Goal: Task Accomplishment & Management: Manage account settings

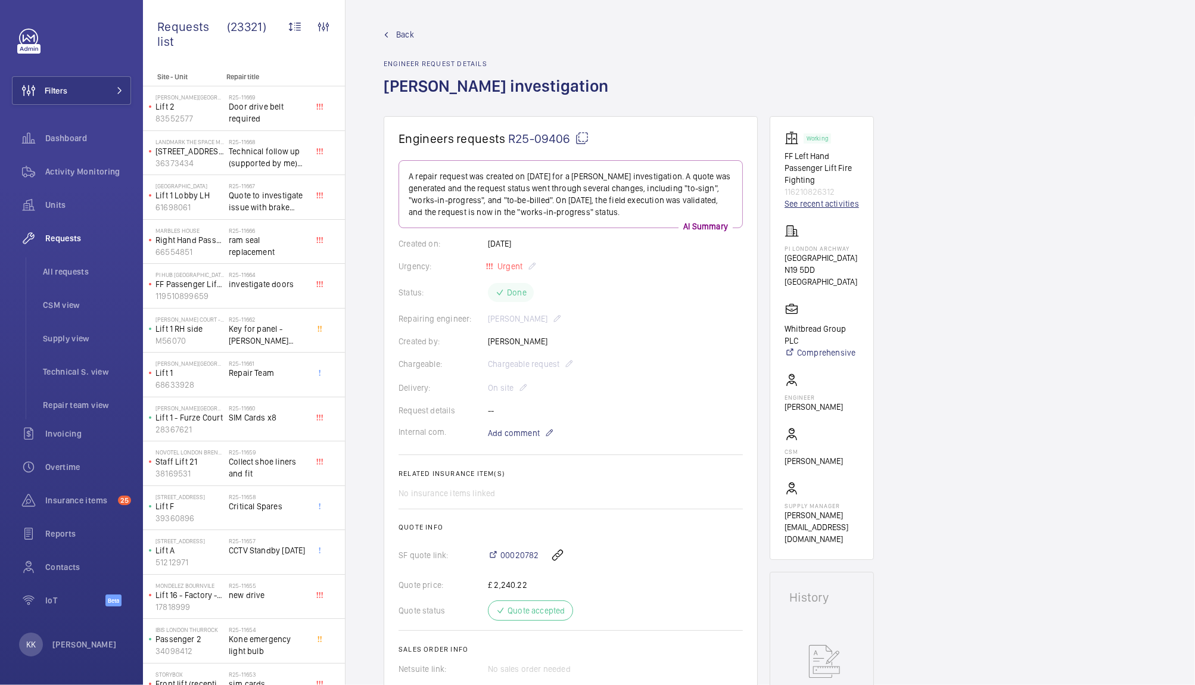
click at [846, 200] on link "See recent activities" at bounding box center [821, 204] width 74 height 12
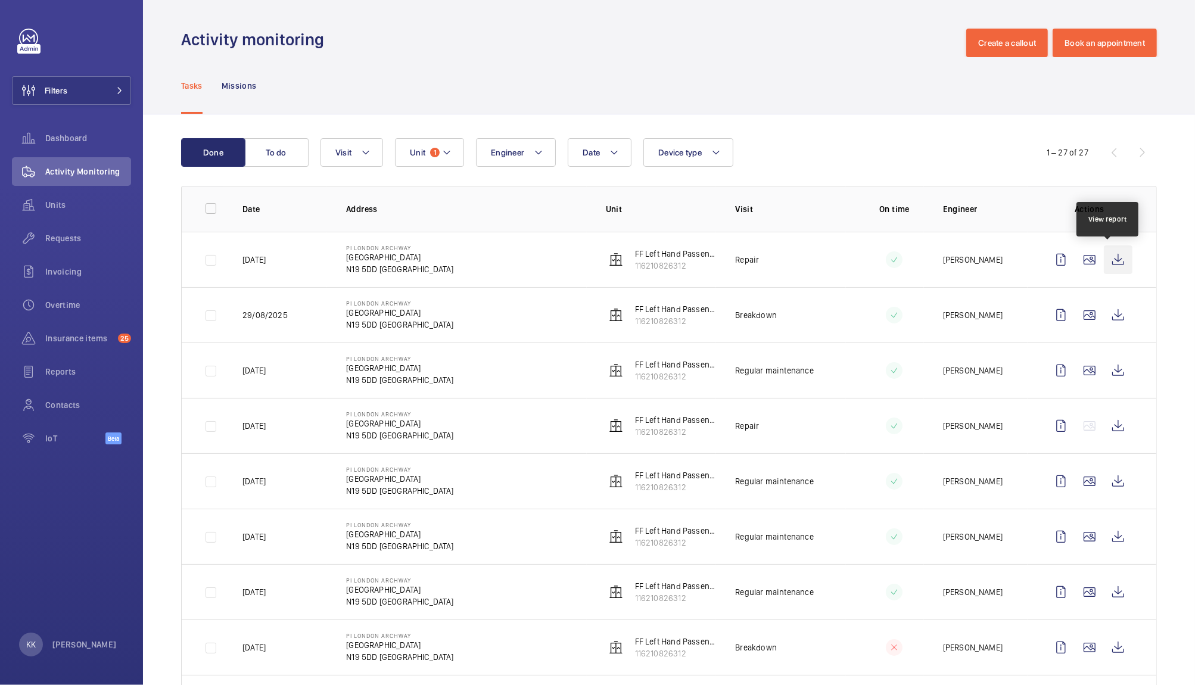
click at [1110, 268] on wm-front-icon-button at bounding box center [1118, 259] width 29 height 29
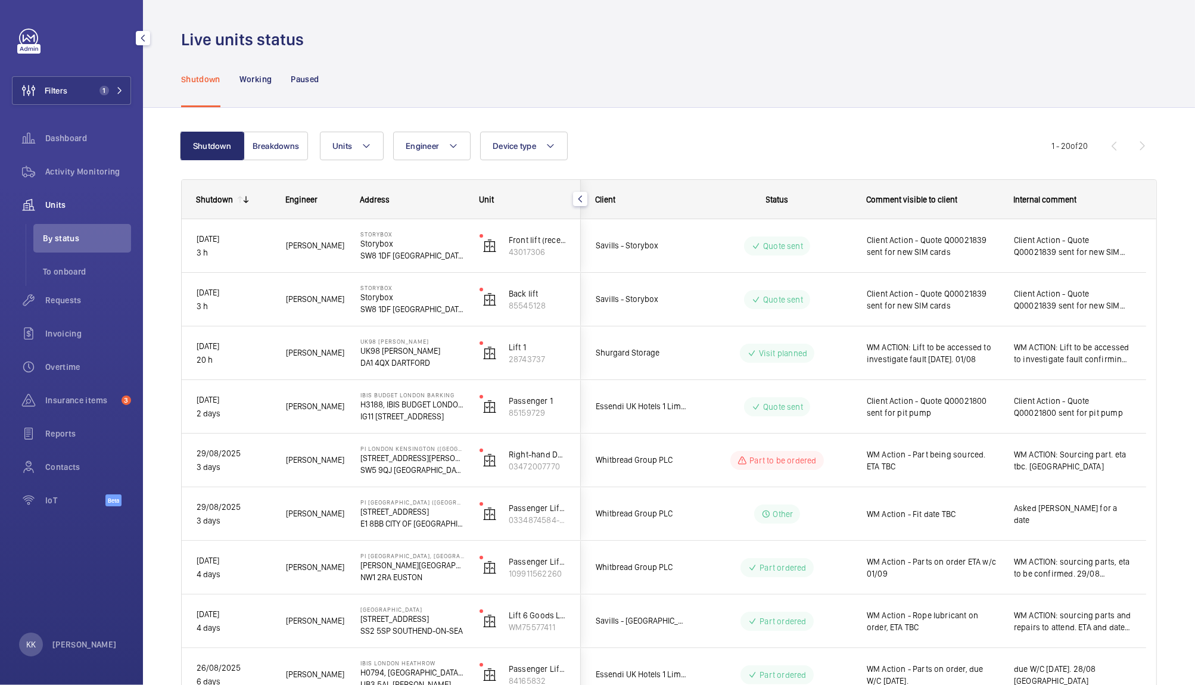
click at [67, 199] on span "Units" at bounding box center [88, 205] width 86 height 12
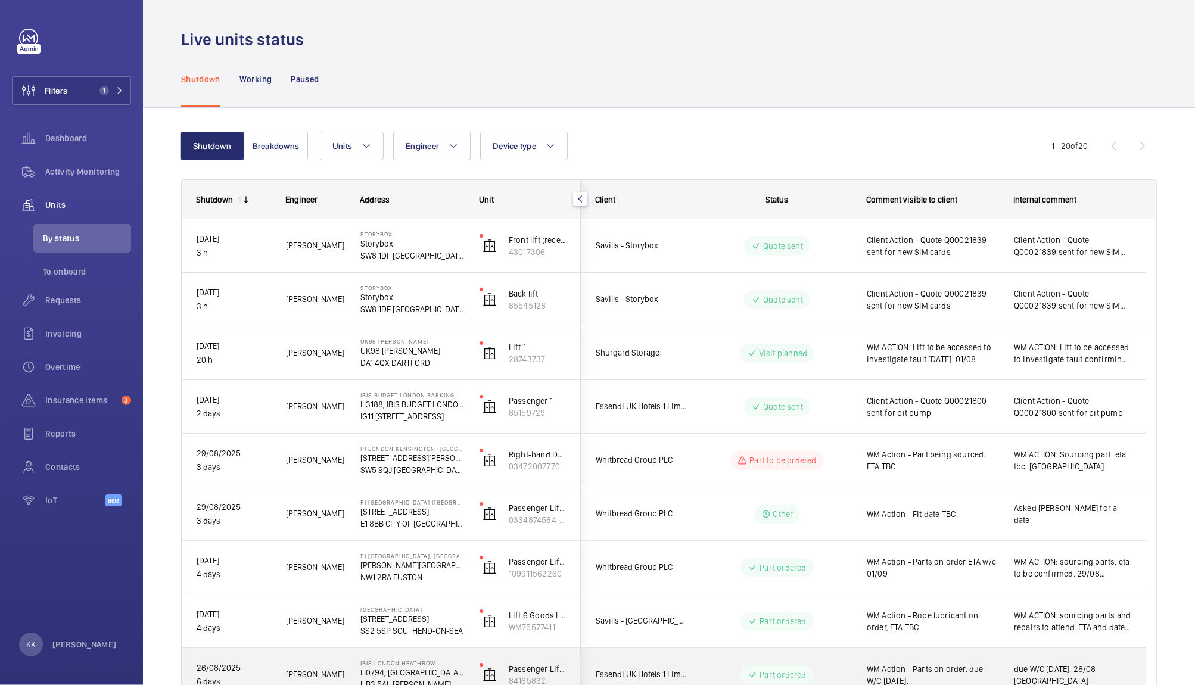
click at [651, 669] on span "Essendi UK Hotels 1 Limited" at bounding box center [642, 675] width 92 height 14
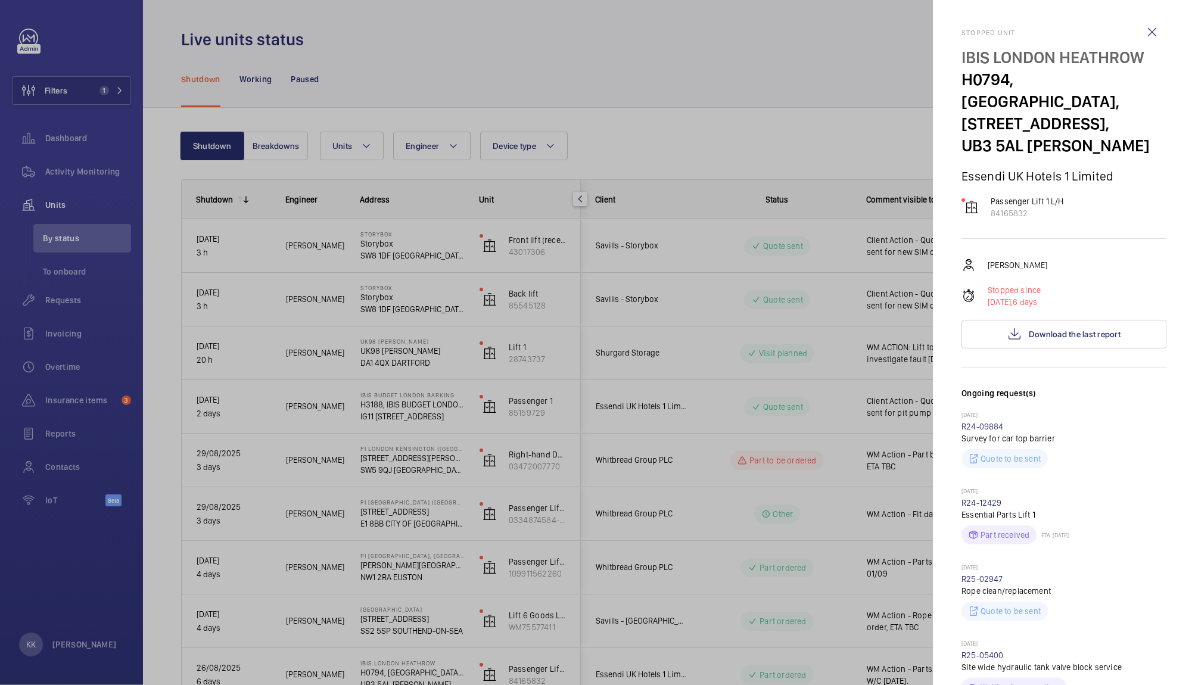
click at [388, 91] on div at bounding box center [597, 342] width 1195 height 685
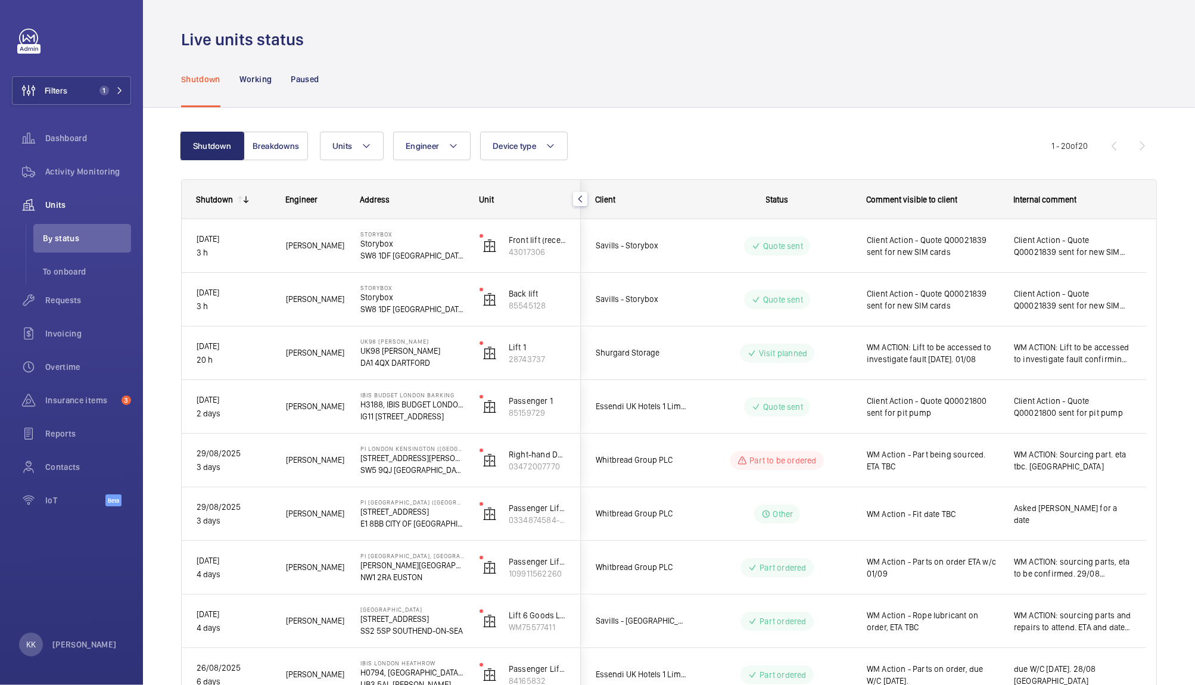
click at [805, 85] on div "Shutdown Working Paused" at bounding box center [669, 79] width 976 height 57
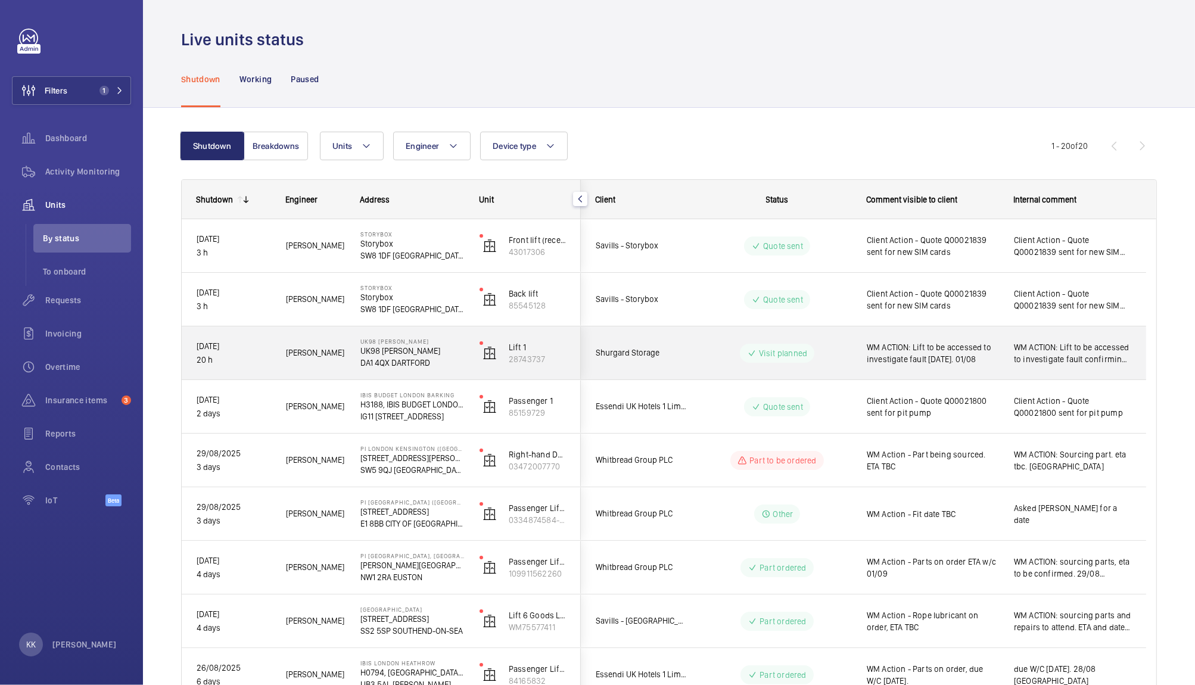
click at [957, 360] on span "WM ACTION: Lift to be accessed to investigate fault [DATE]. 01/08" at bounding box center [933, 353] width 132 height 24
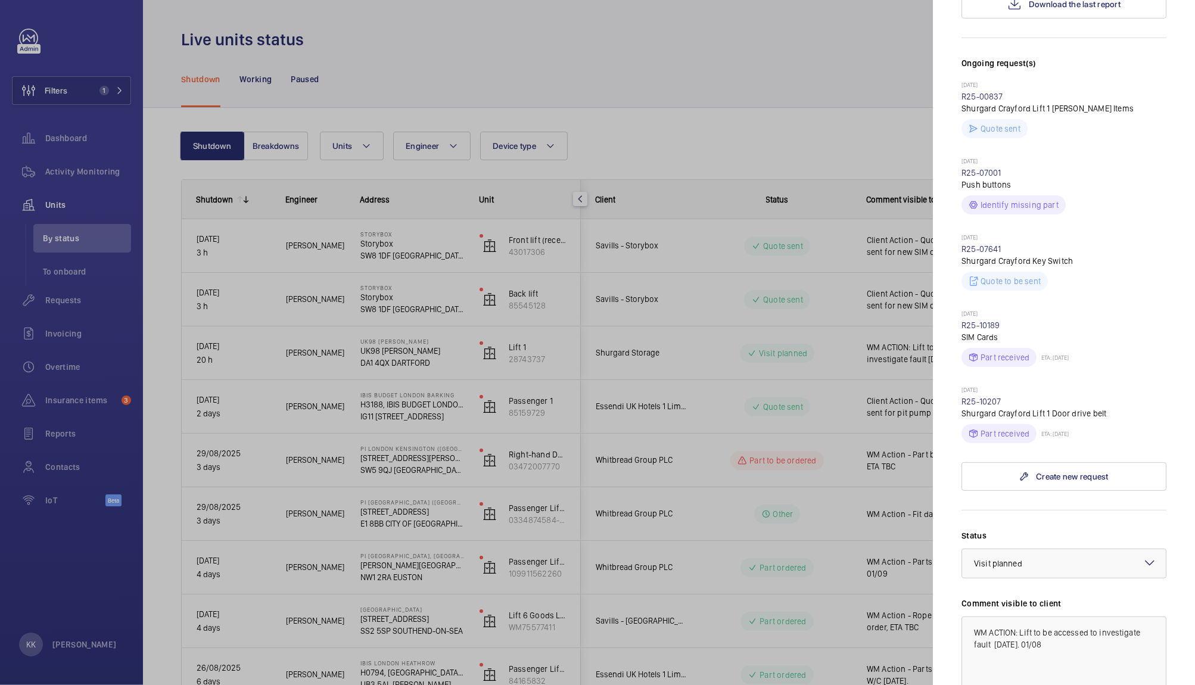
scroll to position [207, 0]
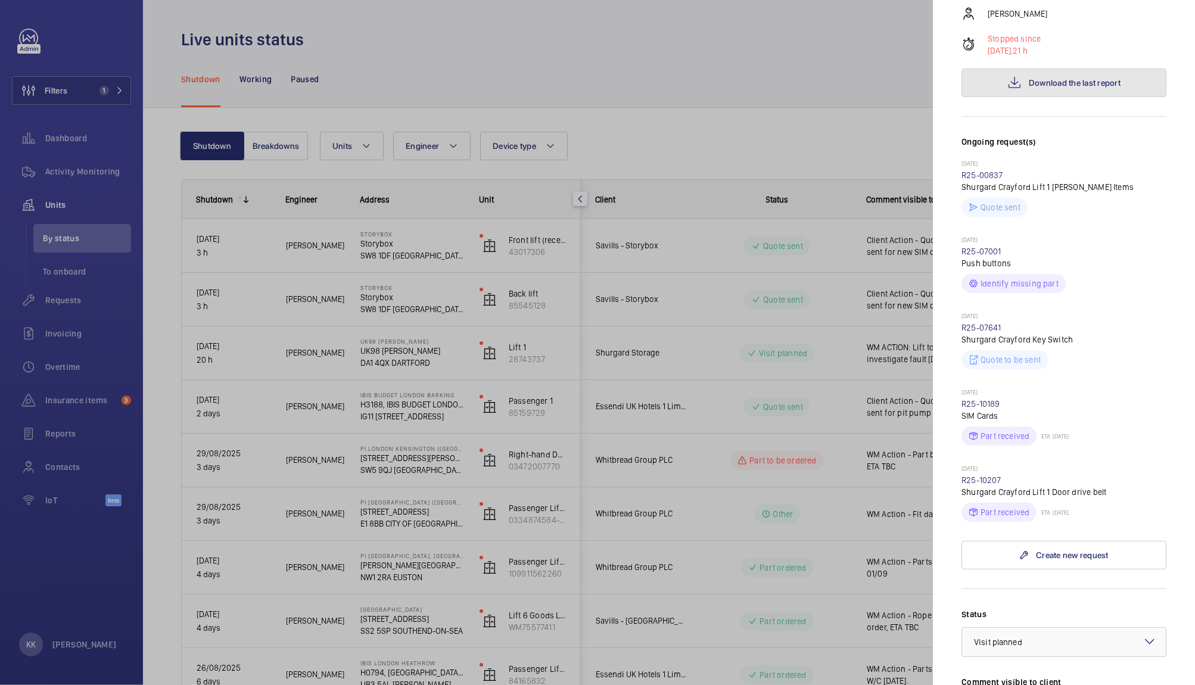
click at [1088, 75] on button "Download the last report" at bounding box center [1063, 82] width 205 height 29
click at [613, 133] on div at bounding box center [597, 342] width 1195 height 685
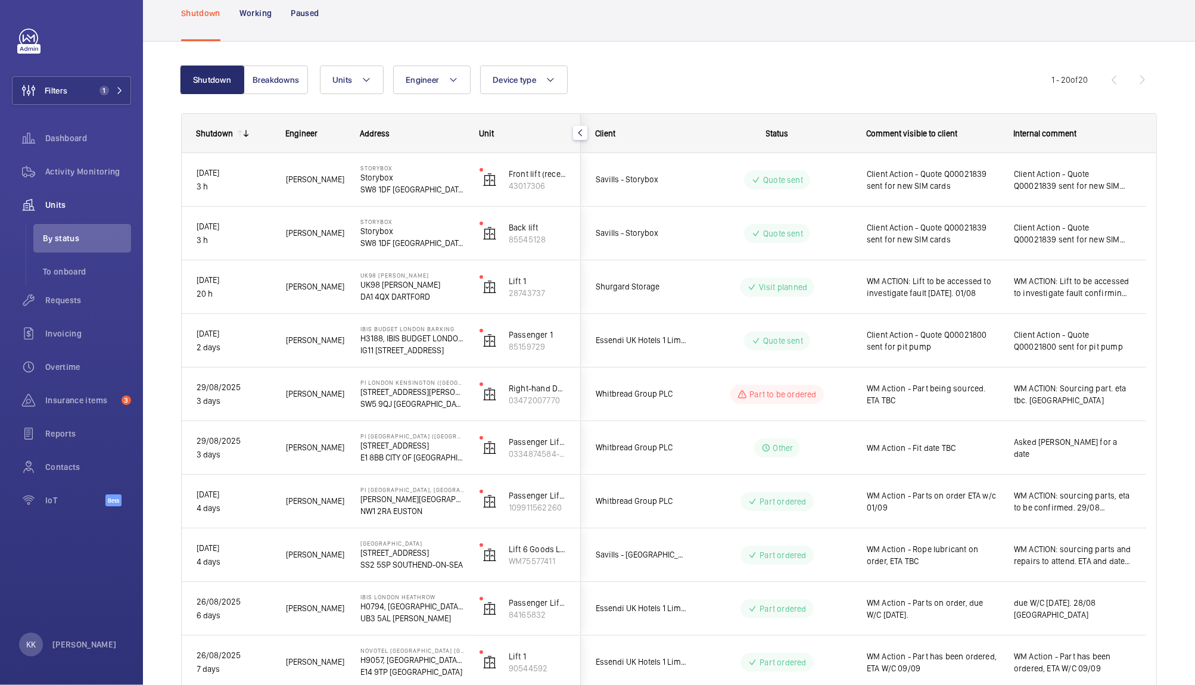
scroll to position [69, 0]
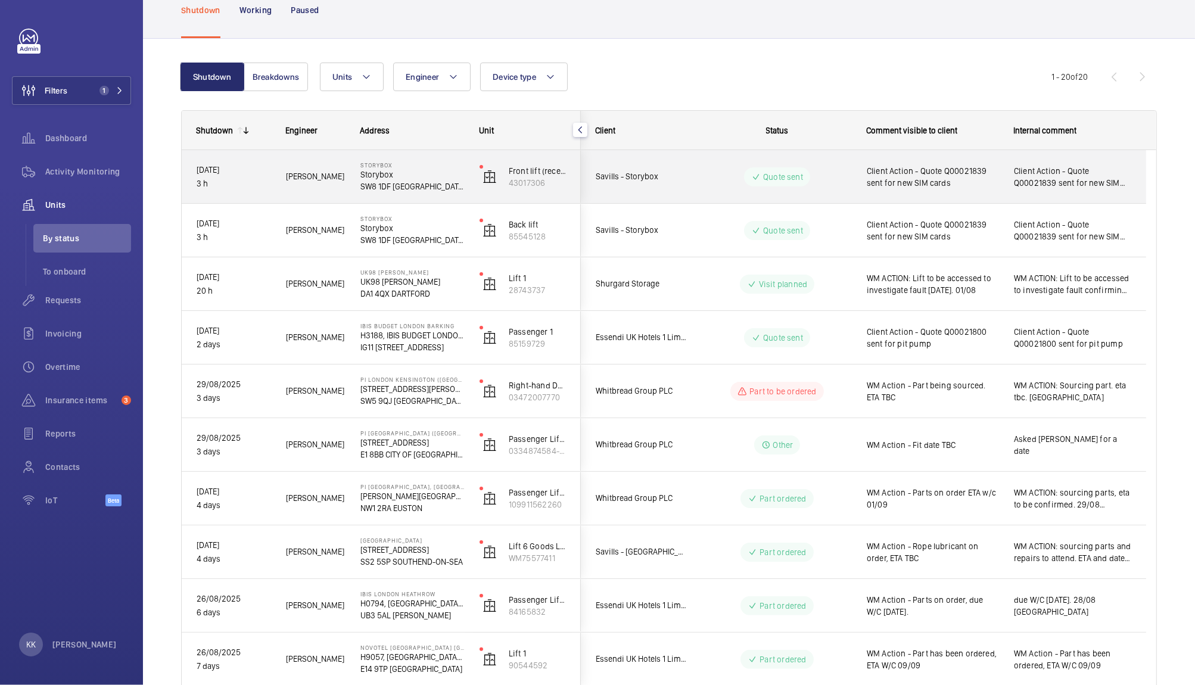
click at [985, 277] on span "WM ACTION: Lift to be accessed to investigate fault [DATE]. 01/08" at bounding box center [933, 284] width 132 height 24
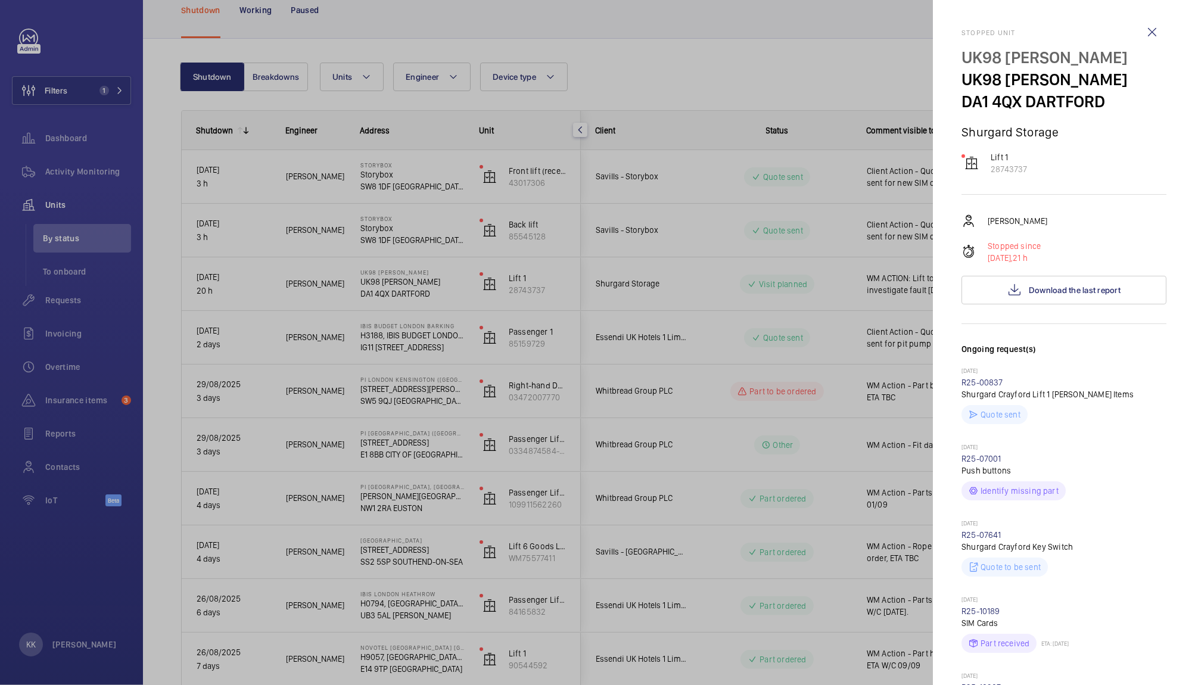
scroll to position [494, 0]
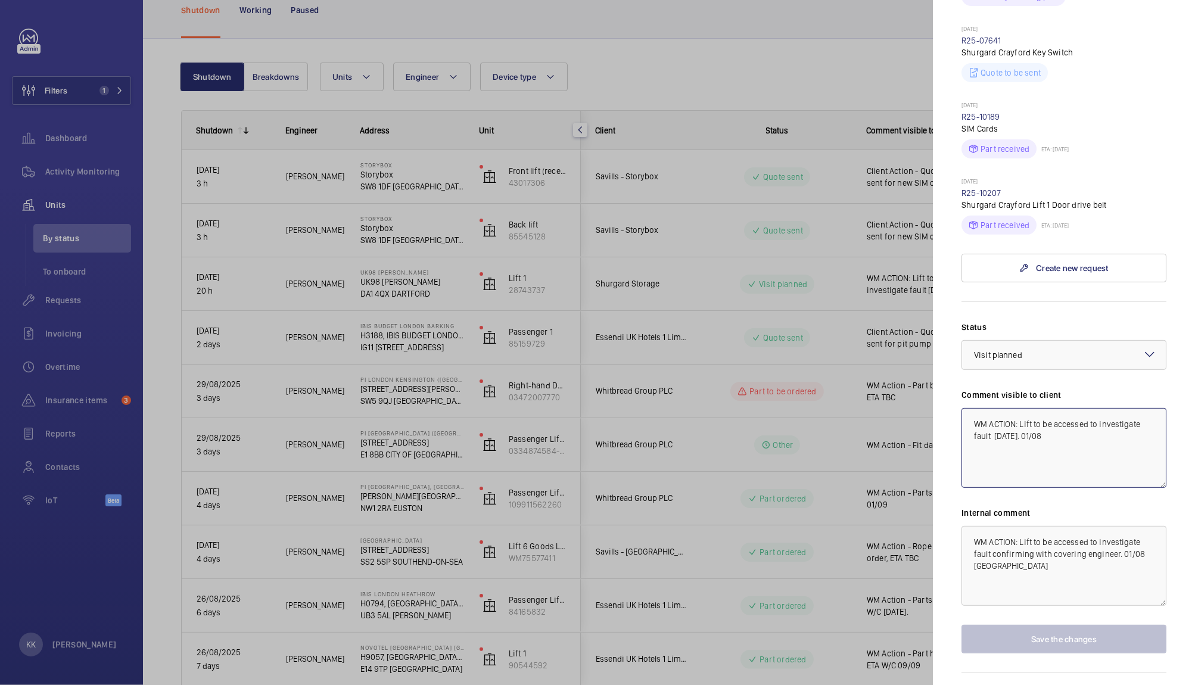
click at [817, 335] on mat-sidenav-container "Filters 1 Dashboard Activity Monitoring Units By status To onboard Requests Inv…" at bounding box center [597, 342] width 1195 height 685
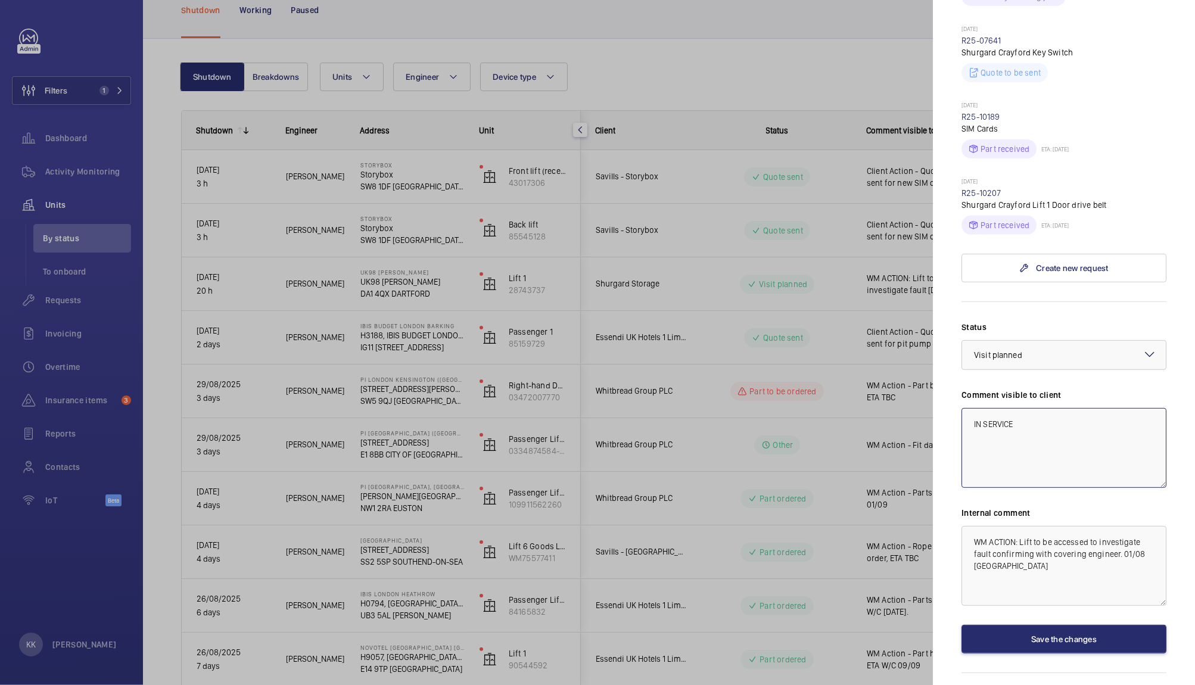
click at [883, 404] on mat-sidenav-container "Filters 1 Dashboard Activity Monitoring Units By status To onboard Requests Inv…" at bounding box center [597, 342] width 1195 height 685
type textarea "IN SERVICE"
drag, startPoint x: 1006, startPoint y: 563, endPoint x: 929, endPoint y: 509, distance: 94.4
click at [929, 509] on mat-sidenav-container "Filters 1 Dashboard Activity Monitoring Units By status To onboard Requests Inv…" at bounding box center [597, 342] width 1195 height 685
paste textarea "IN SERVICE"
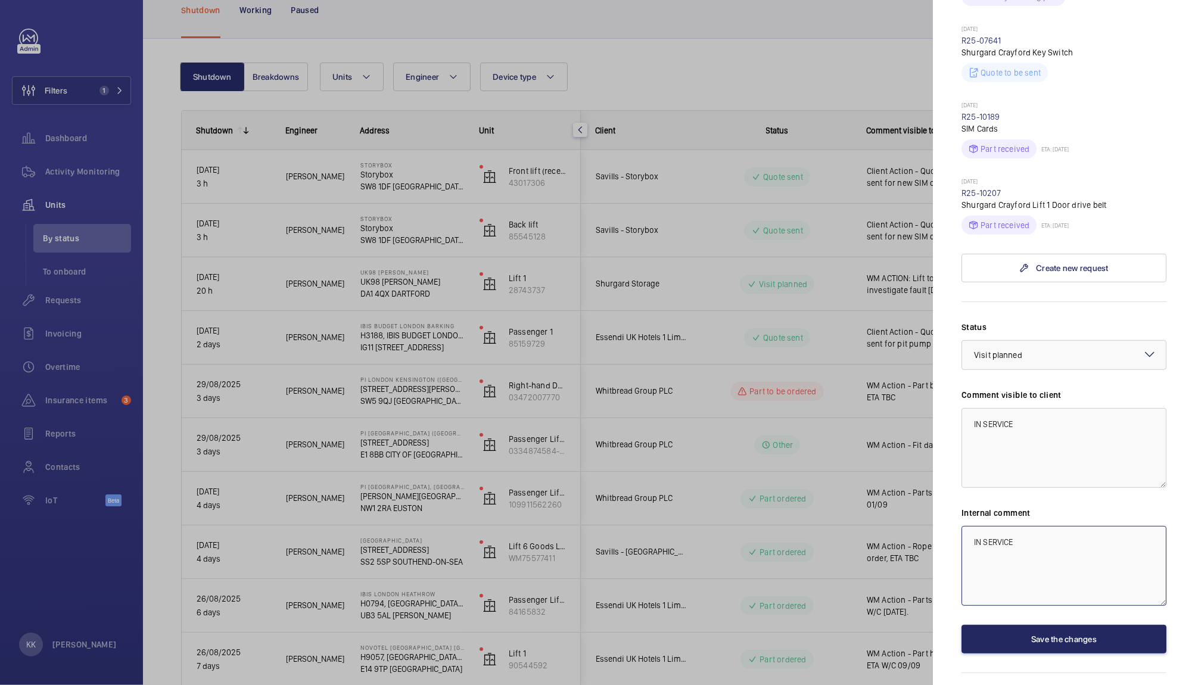
type textarea "IN SERVICE"
click at [1041, 647] on button "Save the changes" at bounding box center [1063, 639] width 205 height 29
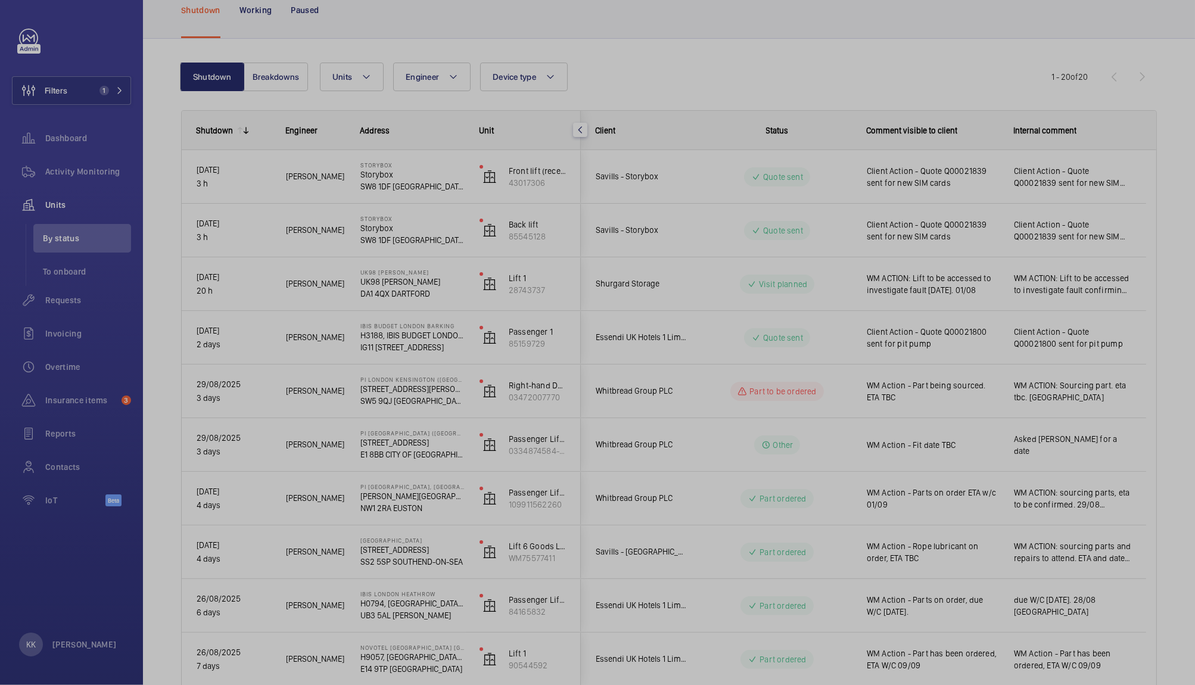
scroll to position [0, 0]
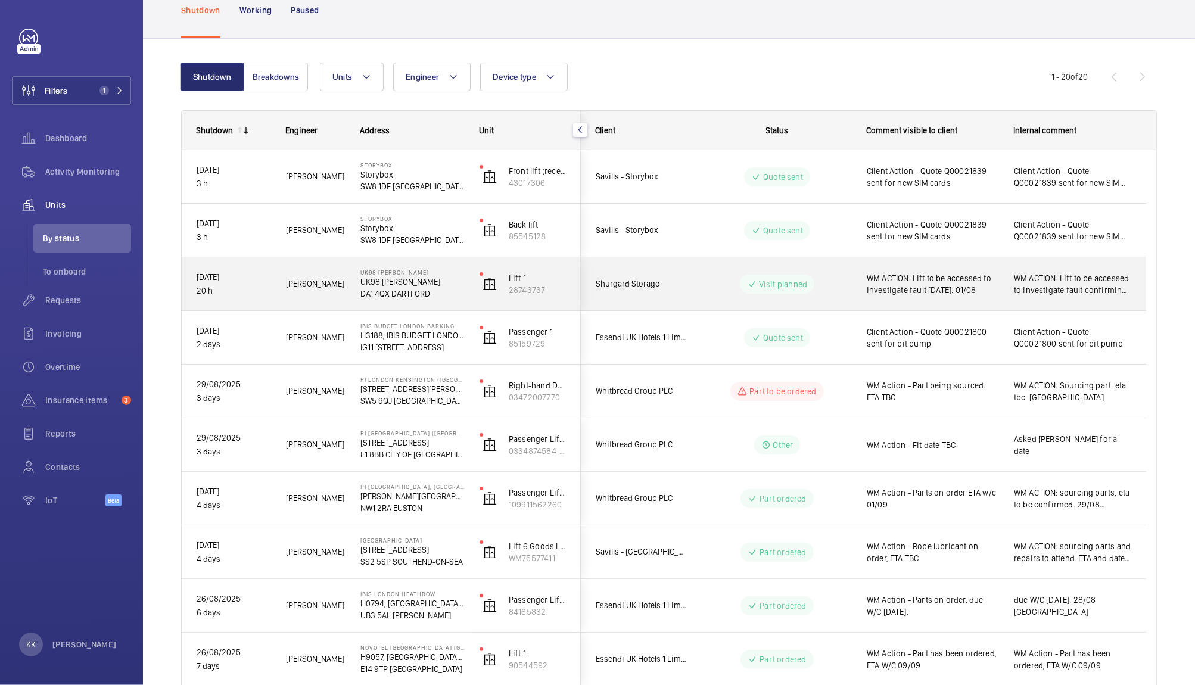
click at [925, 281] on span "WM ACTION: Lift to be accessed to investigate fault [DATE]. 01/08" at bounding box center [933, 284] width 132 height 24
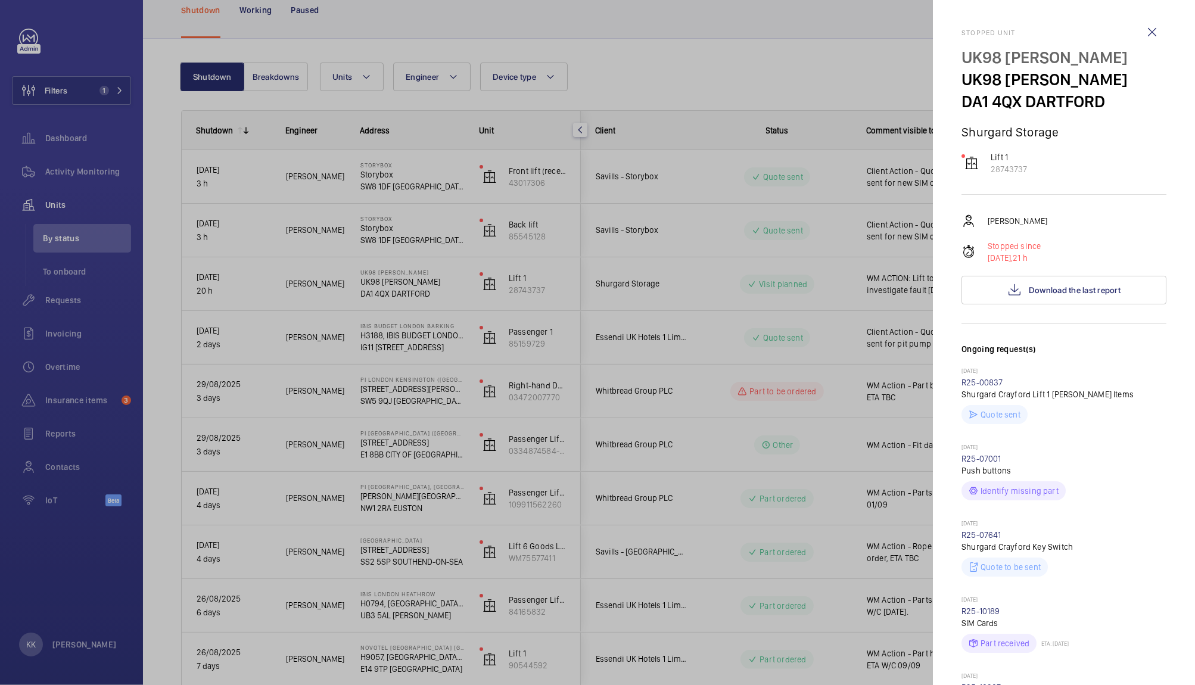
scroll to position [419, 0]
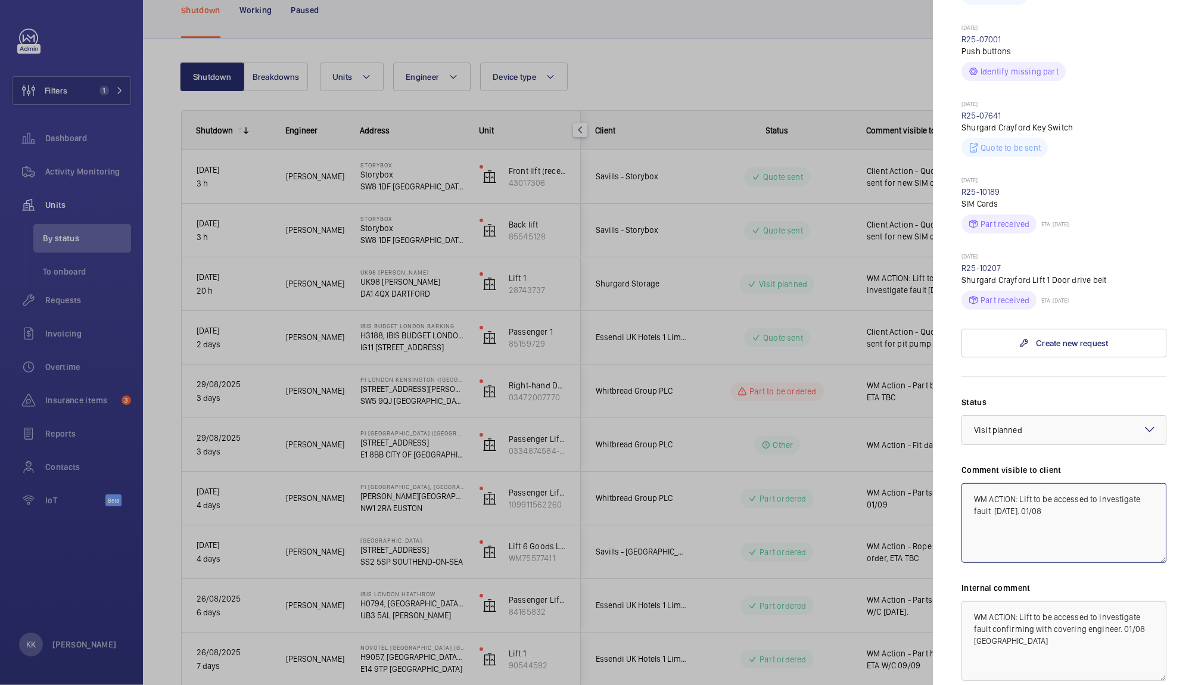
drag, startPoint x: 1066, startPoint y: 536, endPoint x: 846, endPoint y: 435, distance: 242.5
click at [846, 435] on mat-sidenav-container "Filters 1 Dashboard Activity Monitoring Units By status To onboard Requests Inv…" at bounding box center [597, 342] width 1195 height 685
paste textarea "IN SERVICE"
type textarea "IN SERVICE"
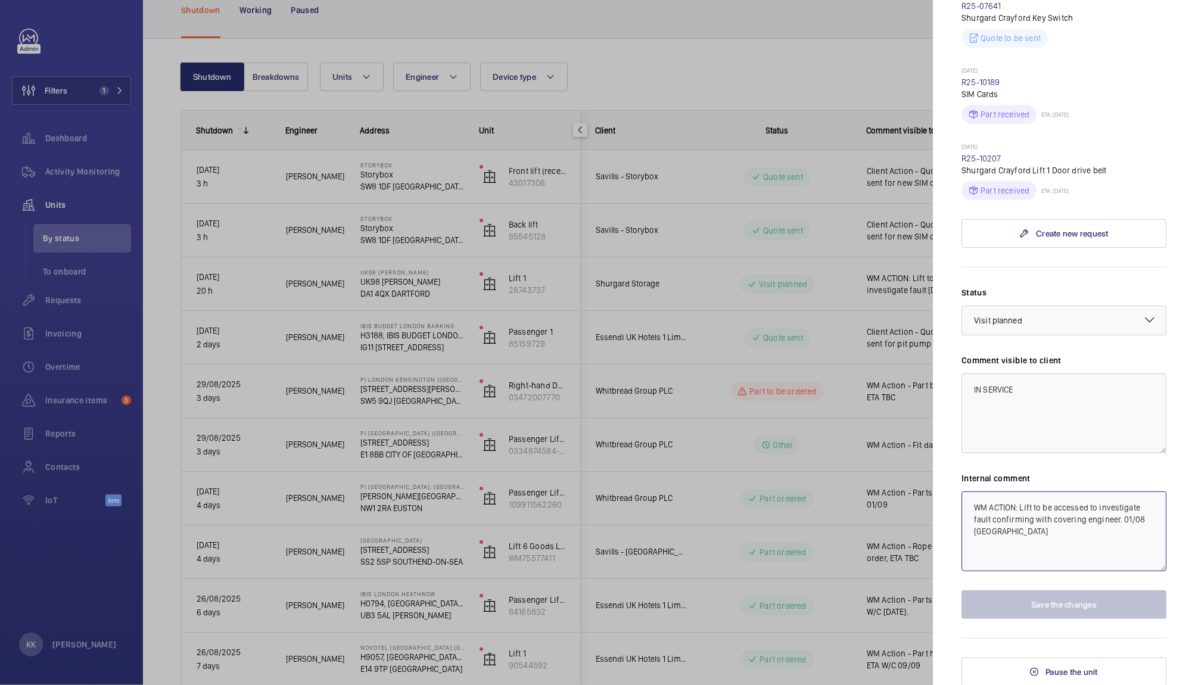
click at [871, 438] on mat-sidenav-container "Filters 1 Dashboard Activity Monitoring Units By status To onboard Requests Inv…" at bounding box center [597, 342] width 1195 height 685
paste textarea "IN SERVICE"
click at [1051, 317] on div at bounding box center [1064, 320] width 204 height 29
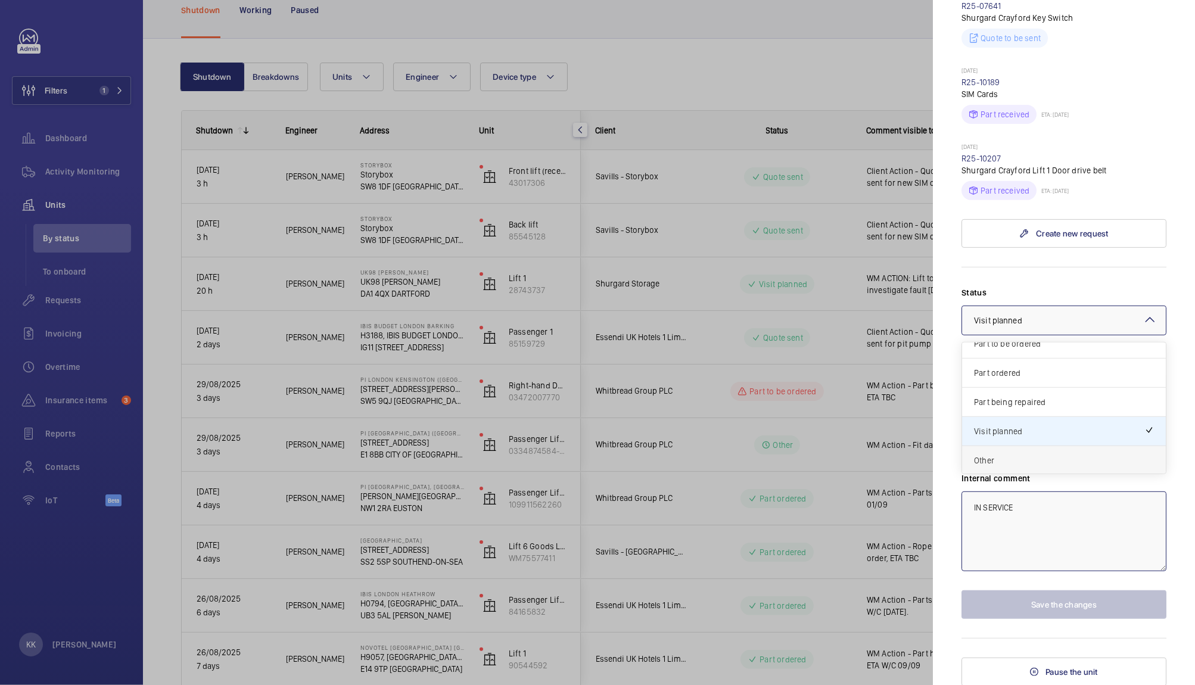
click at [1012, 454] on span "Other" at bounding box center [1064, 460] width 180 height 12
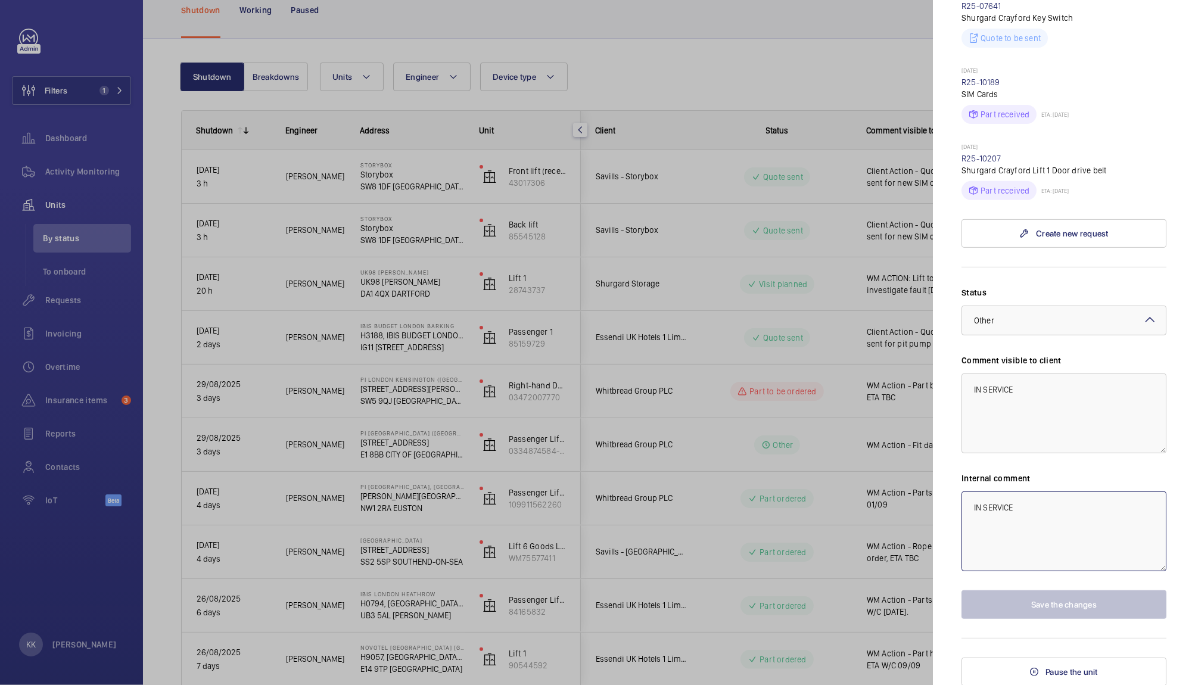
type textarea "IN SERVICE"
click at [639, 442] on div at bounding box center [597, 342] width 1195 height 685
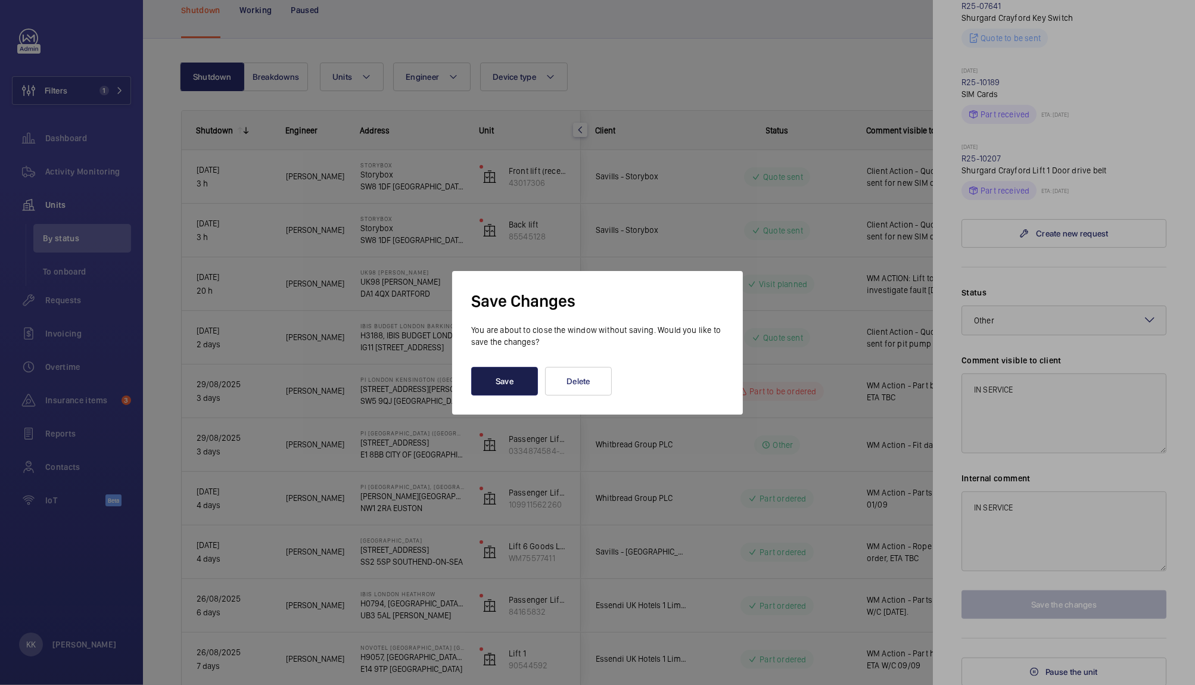
click at [524, 372] on button "Save" at bounding box center [504, 381] width 67 height 29
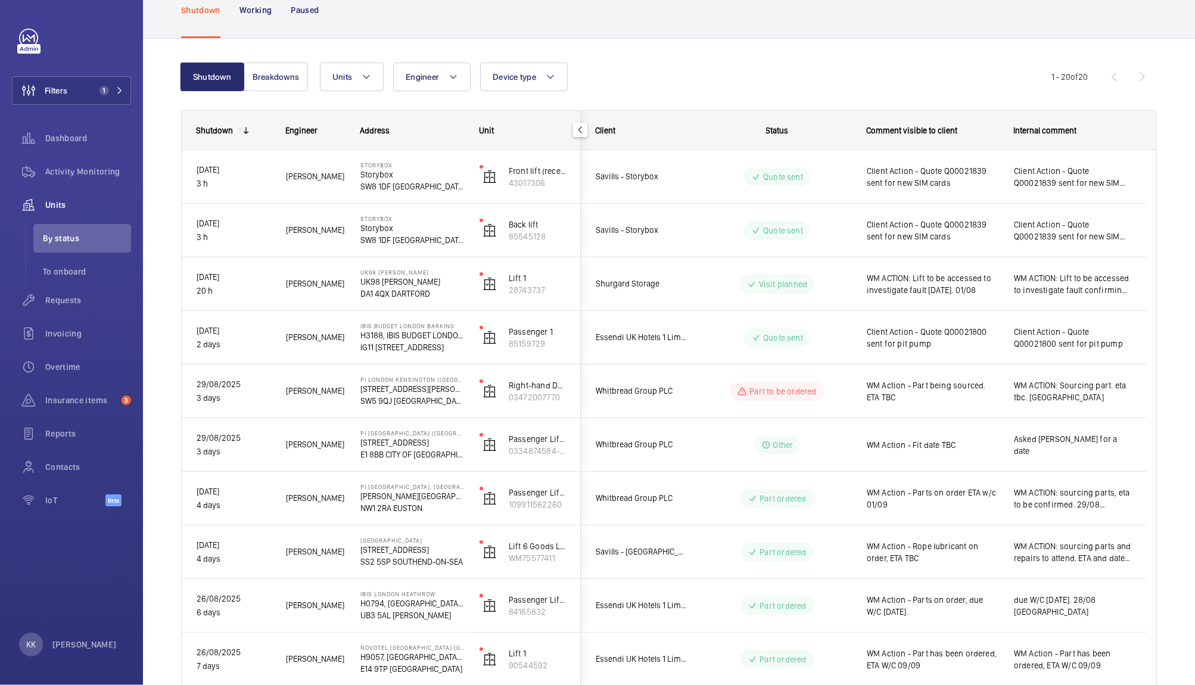
scroll to position [0, 0]
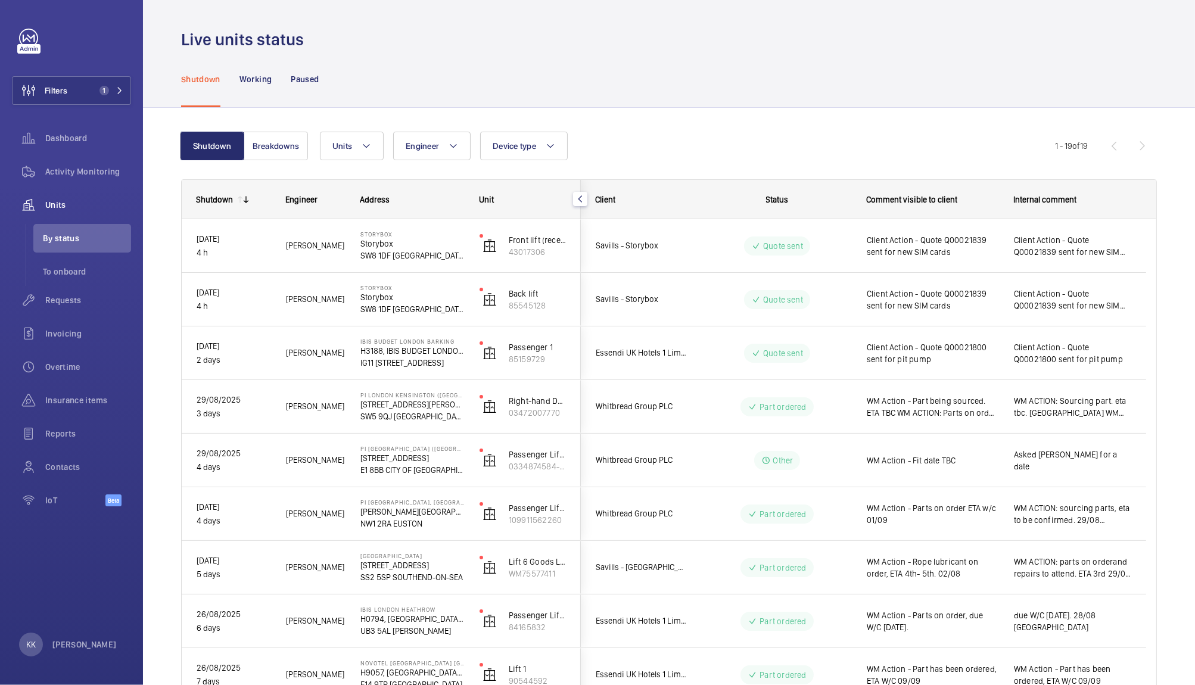
click at [885, 127] on div "Shutdown Breakdowns Units Engineer Device type More filters Reset all filters 1…" at bounding box center [669, 690] width 976 height 1154
drag, startPoint x: 1184, startPoint y: 110, endPoint x: 1194, endPoint y: 180, distance: 71.5
click at [1194, 180] on div "Live units status Shutdown Working Paused Shutdown Breakdowns Units Engineer De…" at bounding box center [669, 342] width 1052 height 685
